Goal: Task Accomplishment & Management: Complete application form

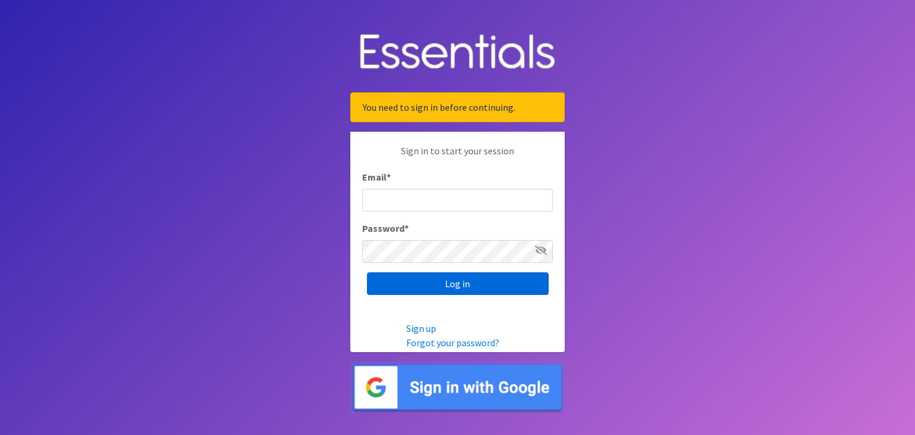
type input "[EMAIL_ADDRESS][DOMAIN_NAME]"
click at [435, 282] on input "Log in" at bounding box center [458, 283] width 182 height 23
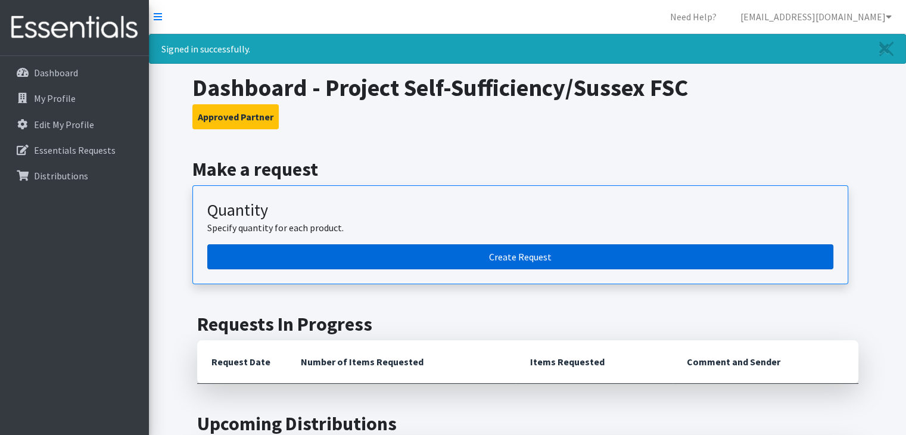
click at [496, 255] on link "Create Request" at bounding box center [520, 256] width 626 height 25
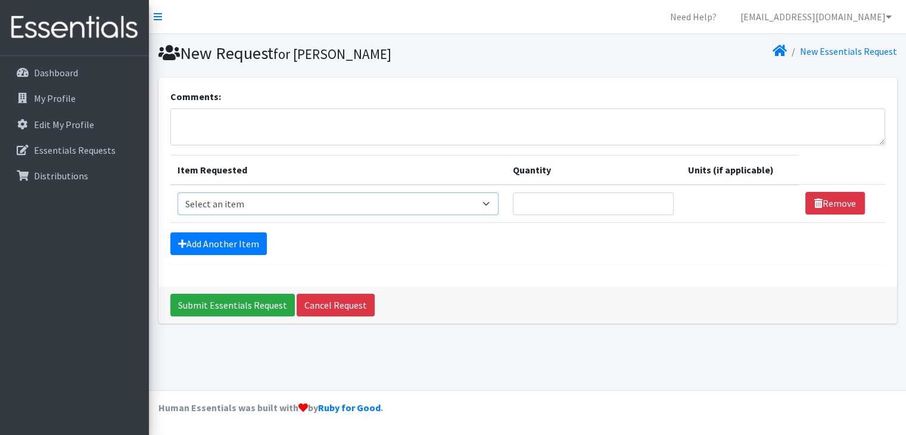
click at [490, 203] on select "Select an item # of Children this order will serve # of Individuals Living in H…" at bounding box center [338, 203] width 321 height 23
select select "6076"
click at [178, 192] on select "Select an item # of Children this order will serve # of Individuals Living in H…" at bounding box center [338, 203] width 321 height 23
click at [544, 203] on input "Quantity" at bounding box center [593, 203] width 161 height 23
type input "309"
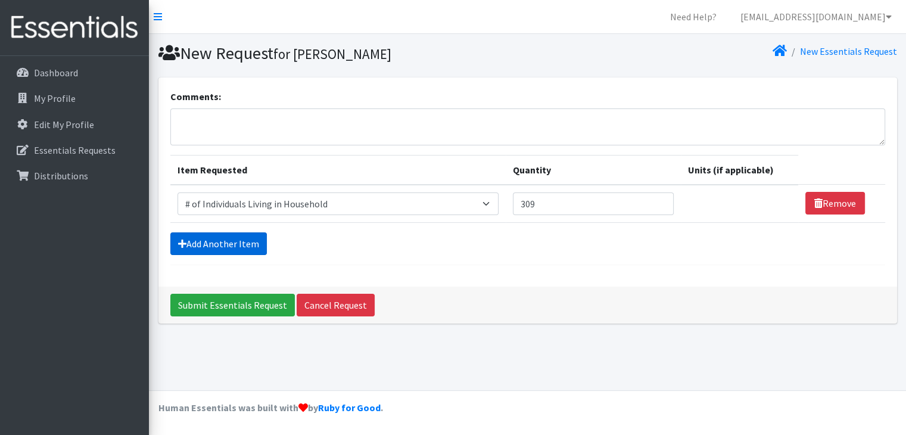
click at [242, 239] on link "Add Another Item" at bounding box center [218, 243] width 97 height 23
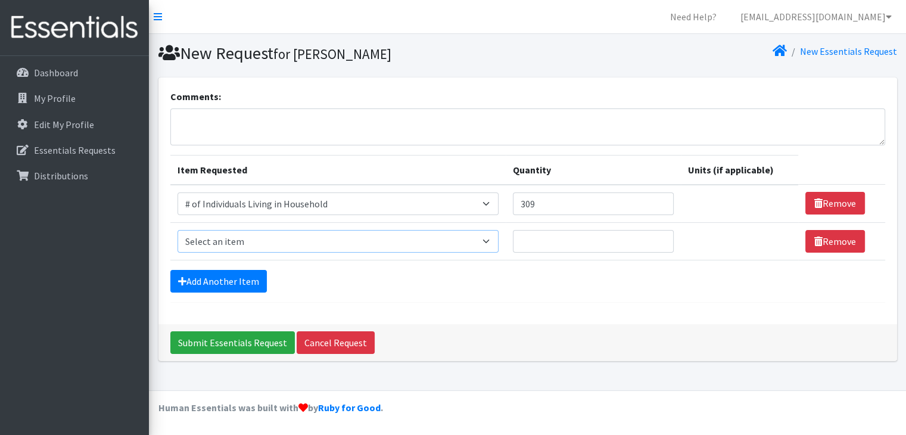
click at [235, 244] on select "Select an item # of Children this order will serve # of Individuals Living in H…" at bounding box center [338, 241] width 321 height 23
select select "13431"
click at [178, 230] on select "Select an item # of Children this order will serve # of Individuals Living in H…" at bounding box center [338, 241] width 321 height 23
click at [578, 241] on input "Quantity" at bounding box center [593, 241] width 161 height 23
type input "103"
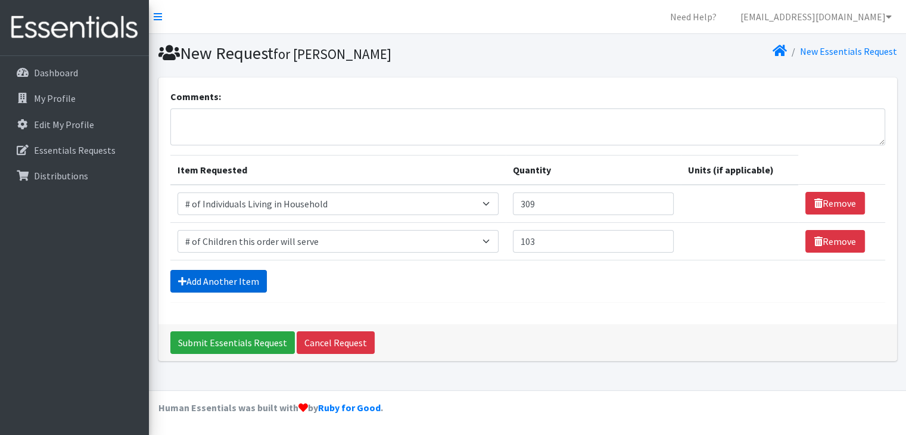
click at [218, 282] on link "Add Another Item" at bounding box center [218, 281] width 97 height 23
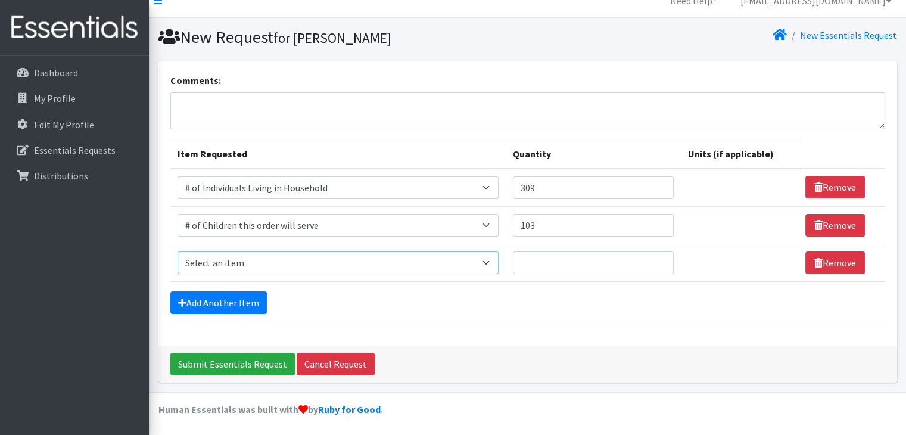
click at [224, 266] on select "Select an item # of Children this order will serve # of Individuals Living in H…" at bounding box center [338, 262] width 321 height 23
select select "1967"
click at [178, 251] on select "Select an item # of Children this order will serve # of Individuals Living in H…" at bounding box center [338, 262] width 321 height 23
click at [550, 266] on input "Quantity" at bounding box center [587, 262] width 158 height 23
type input "1500"
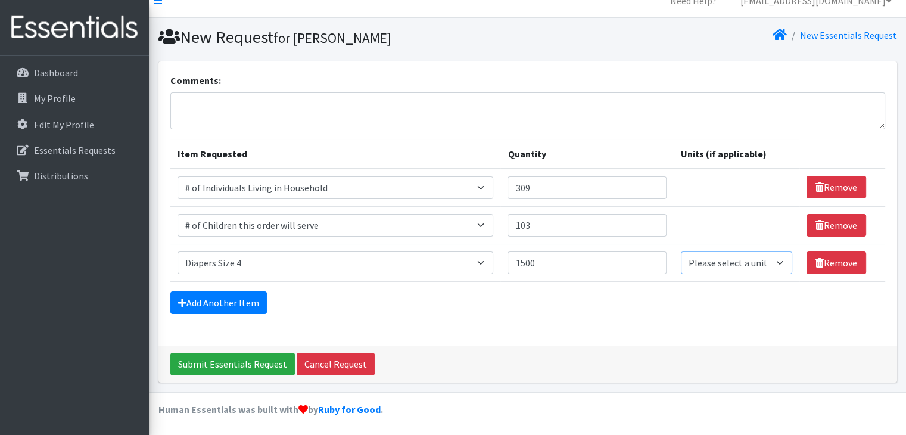
click at [718, 263] on select "Please select a unit units Packs" at bounding box center [737, 262] width 112 height 23
select select
click at [681, 251] on select "Please select a unit units Packs" at bounding box center [737, 262] width 112 height 23
click at [203, 301] on link "Add Another Item" at bounding box center [218, 302] width 97 height 23
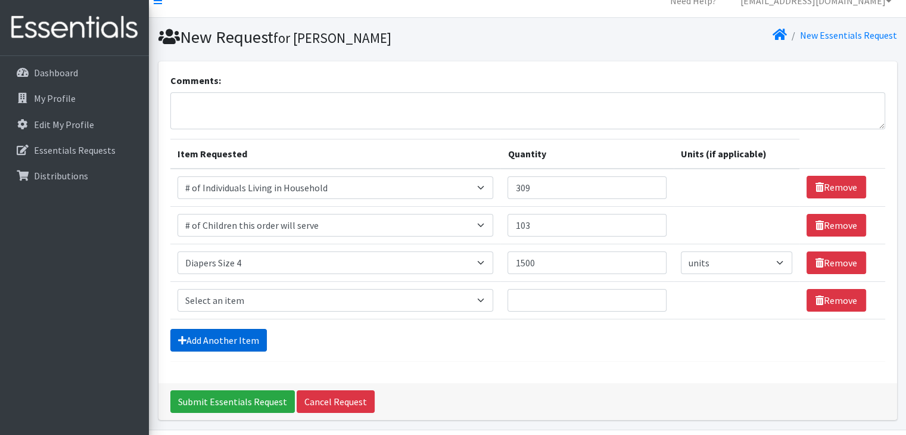
scroll to position [54, 0]
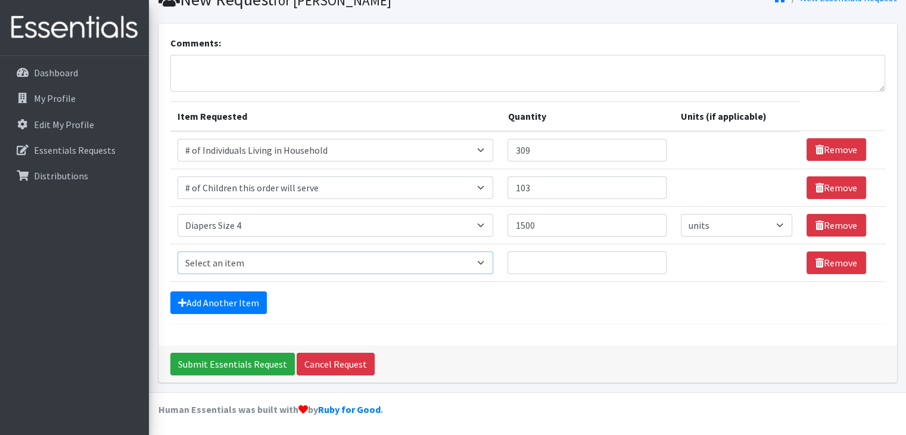
click at [226, 264] on select "Select an item # of Children this order will serve # of Individuals Living in H…" at bounding box center [336, 262] width 316 height 23
select select "1968"
click at [178, 251] on select "Select an item # of Children this order will serve # of Individuals Living in H…" at bounding box center [336, 262] width 316 height 23
click at [555, 267] on input "Quantity" at bounding box center [587, 262] width 158 height 23
type input "2150"
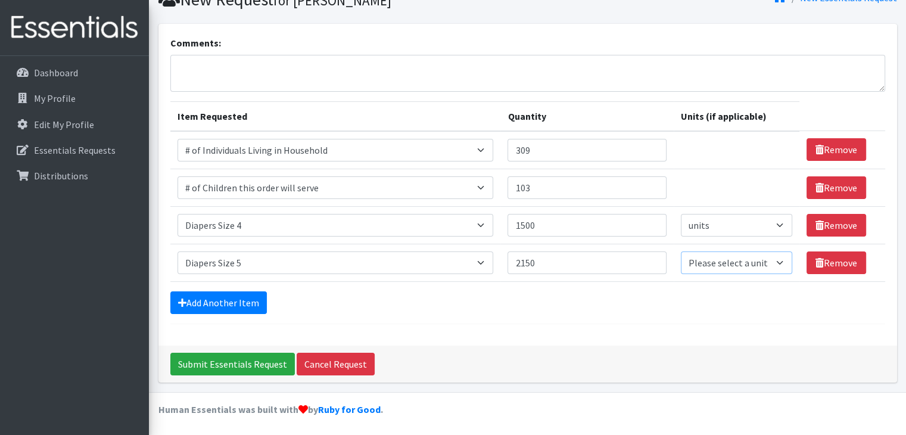
click at [733, 265] on select "Please select a unit units Packs" at bounding box center [737, 262] width 112 height 23
select select
click at [681, 251] on select "Please select a unit units Packs" at bounding box center [737, 262] width 112 height 23
click at [211, 303] on link "Add Another Item" at bounding box center [218, 302] width 97 height 23
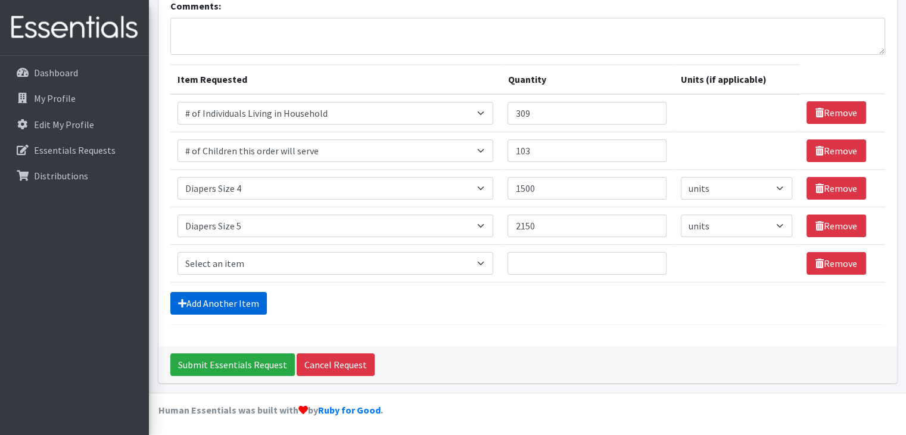
scroll to position [91, 0]
click at [233, 263] on select "Select an item # of Children this order will serve # of Individuals Living in H…" at bounding box center [336, 263] width 316 height 23
select select "1969"
click at [178, 252] on select "Select an item # of Children this order will serve # of Individuals Living in H…" at bounding box center [336, 263] width 316 height 23
click at [550, 259] on input "Quantity" at bounding box center [587, 263] width 158 height 23
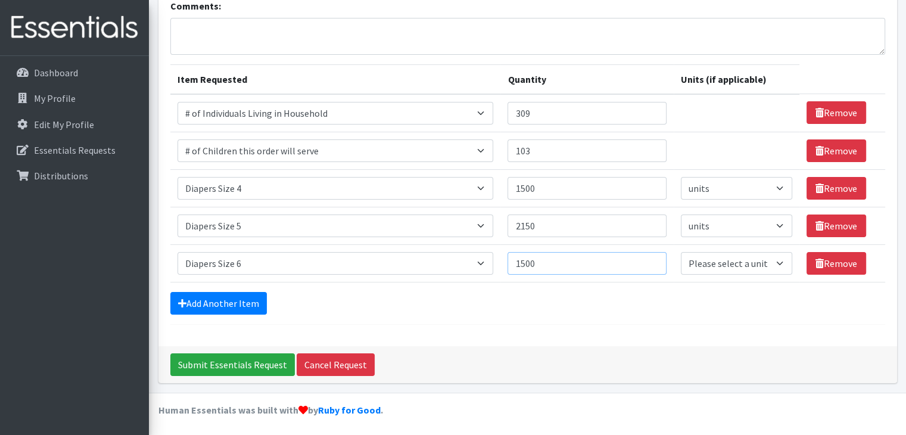
type input "1500"
click at [715, 263] on select "Please select a unit units Packs" at bounding box center [737, 263] width 112 height 23
select select
click at [681, 252] on select "Please select a unit units Packs" at bounding box center [737, 263] width 112 height 23
click at [234, 357] on input "Submit Essentials Request" at bounding box center [232, 364] width 125 height 23
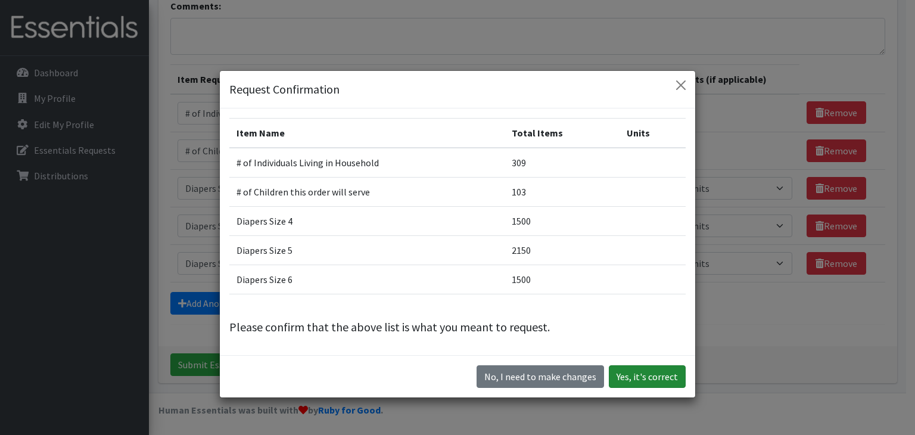
click at [658, 376] on button "Yes, it's correct" at bounding box center [647, 376] width 77 height 23
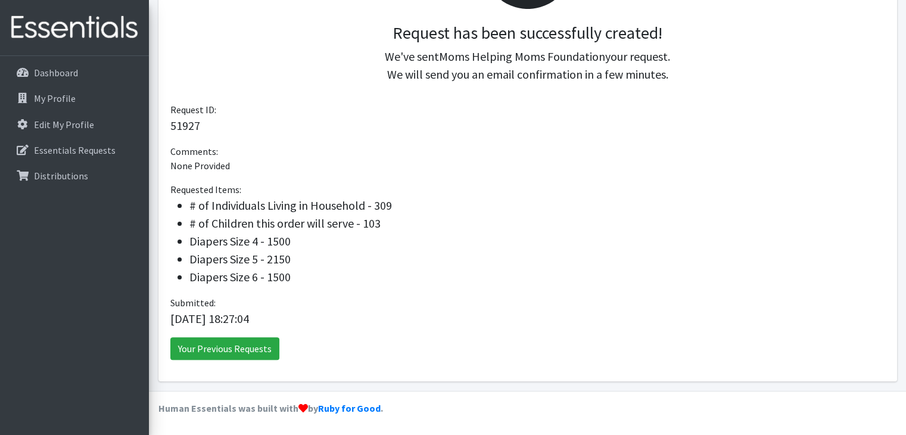
scroll to position [183, 0]
